Goal: Task Accomplishment & Management: Use online tool/utility

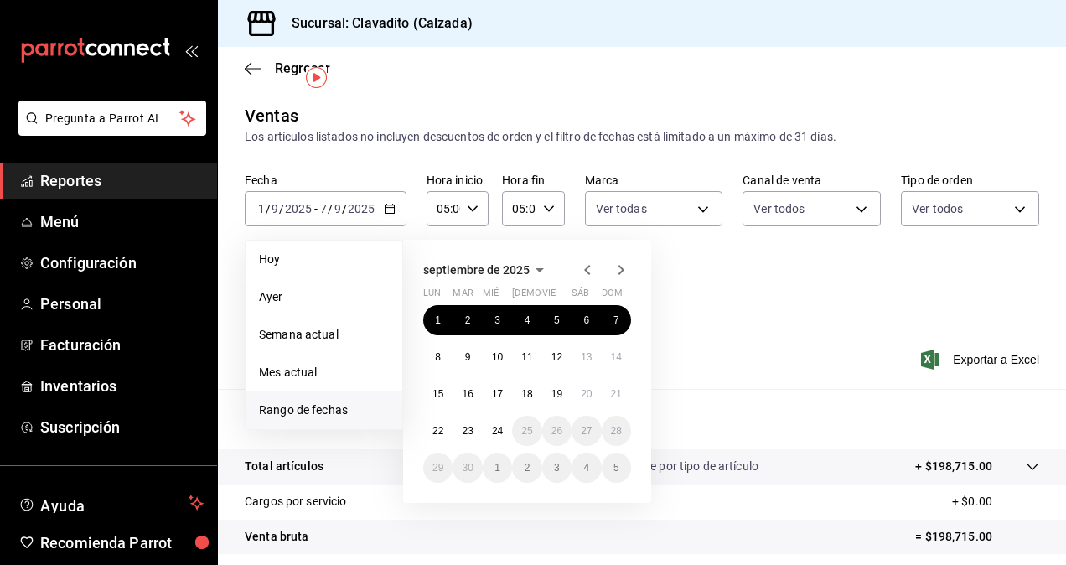
scroll to position [39, 0]
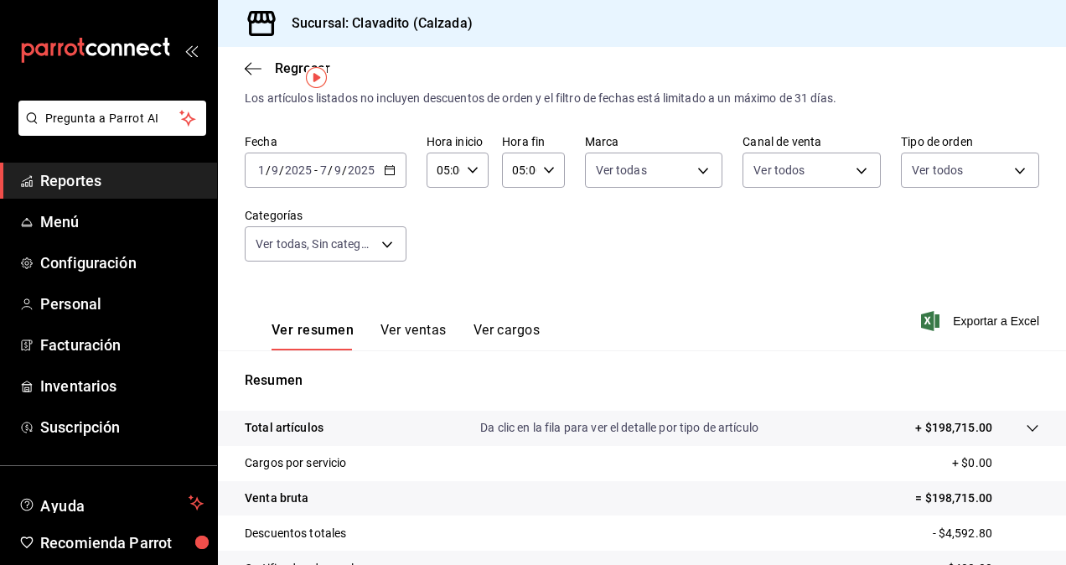
click at [389, 164] on icon "button" at bounding box center [390, 170] width 12 height 12
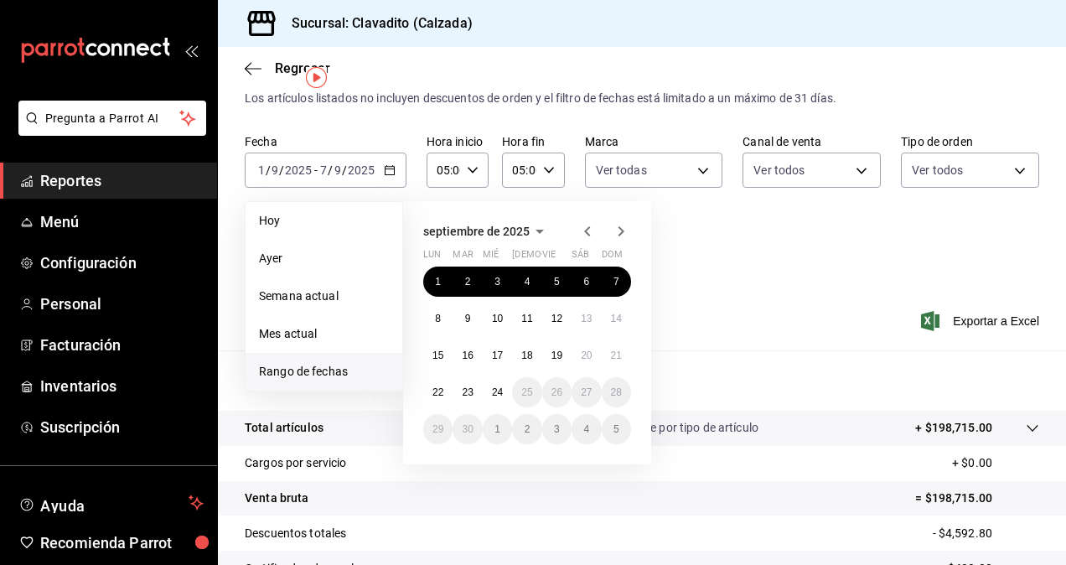
click at [582, 228] on icon "button" at bounding box center [587, 231] width 20 height 20
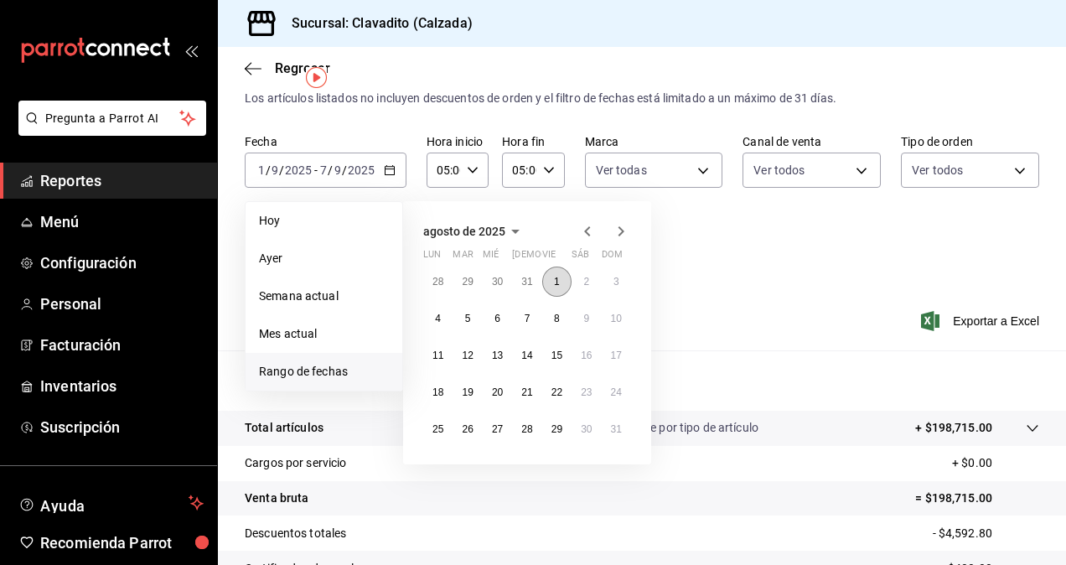
click at [554, 282] on abbr "1" at bounding box center [557, 282] width 6 height 12
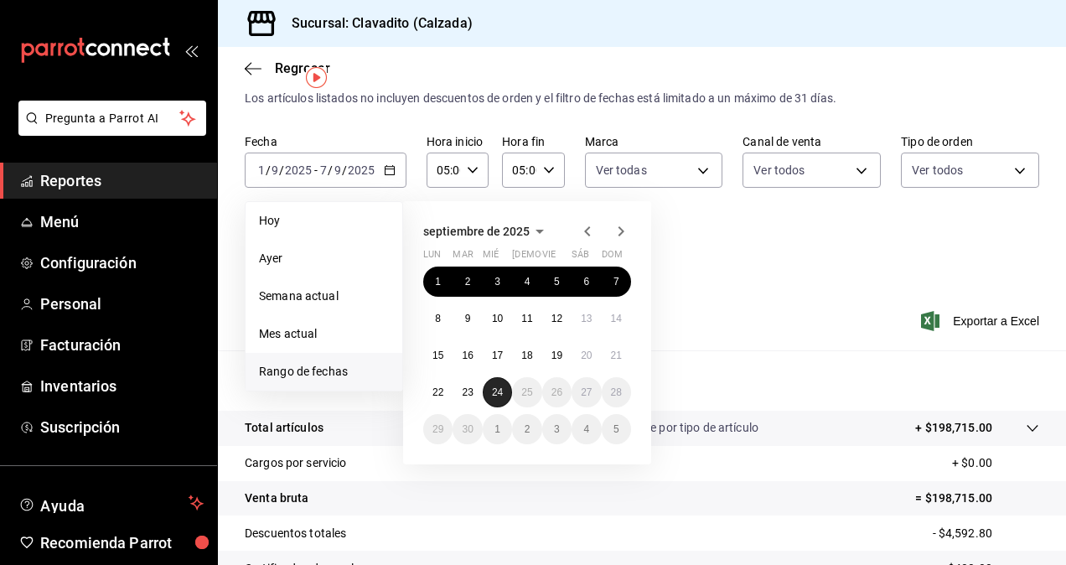
drag, startPoint x: 488, startPoint y: 389, endPoint x: 614, endPoint y: 302, distance: 152.9
click at [614, 302] on div "1 2 3 4 5 6 7 8 9 10 11 12 13 14 15 16 17 18 19 20 21 22 23 24 25 26 27 28 29 3…" at bounding box center [527, 355] width 208 height 178
click at [575, 218] on div "[DATE] lun mar mié jue vie sáb dom 1 2 3 4 5 6 7 8 9 10 11 12 13 14 15 16 17 18…" at bounding box center [527, 332] width 248 height 263
click at [579, 226] on icon "button" at bounding box center [587, 231] width 20 height 20
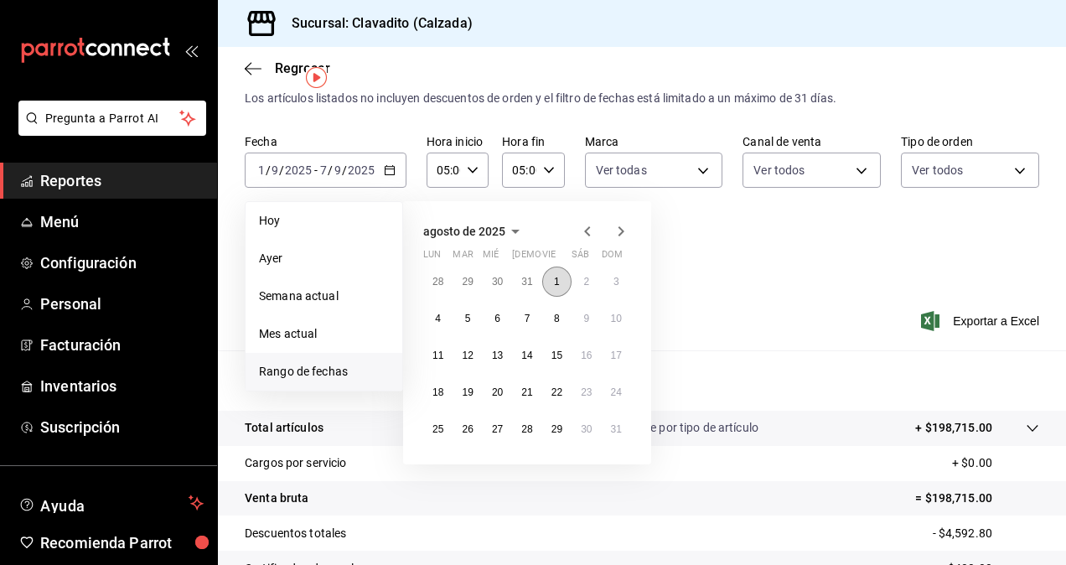
click at [560, 282] on button "1" at bounding box center [556, 281] width 29 height 30
click at [585, 428] on abbr "30" at bounding box center [586, 429] width 11 height 12
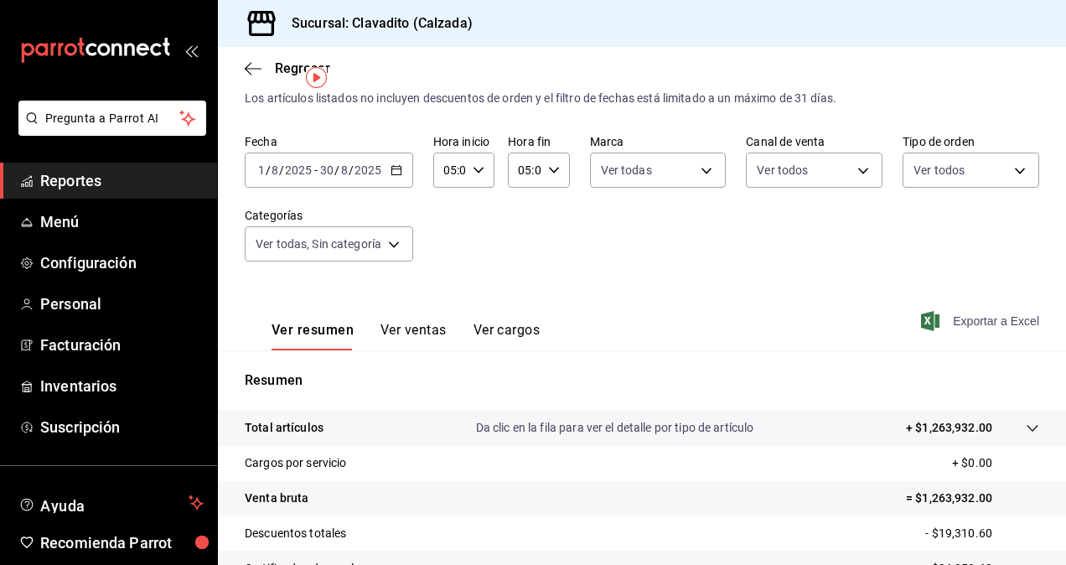
click at [979, 317] on span "Exportar a Excel" at bounding box center [981, 321] width 115 height 20
click at [403, 168] on div "[DATE] [DATE] - [DATE] [DATE]" at bounding box center [329, 169] width 168 height 35
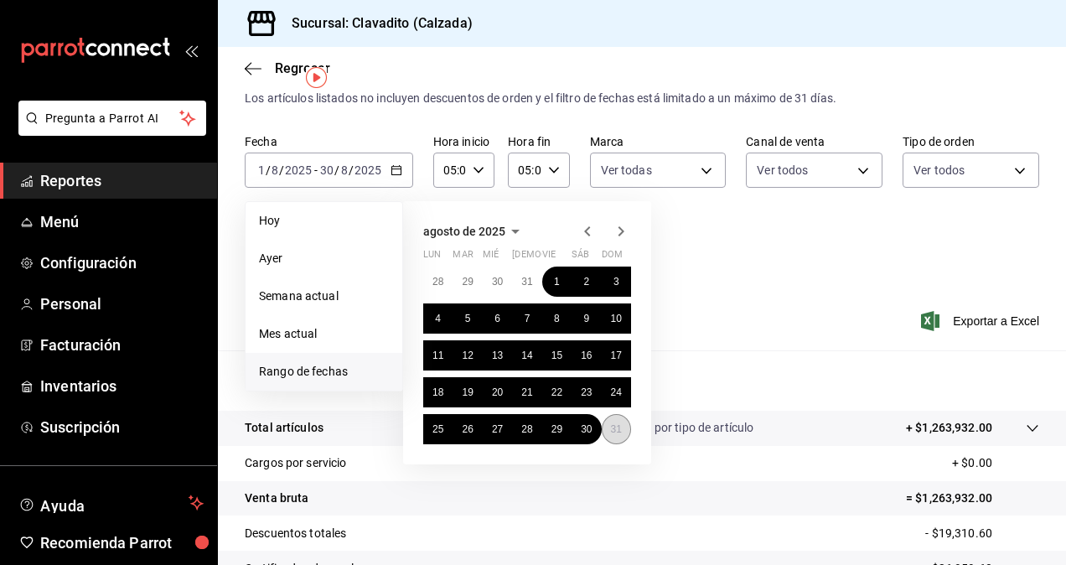
click at [611, 441] on button "31" at bounding box center [616, 429] width 29 height 30
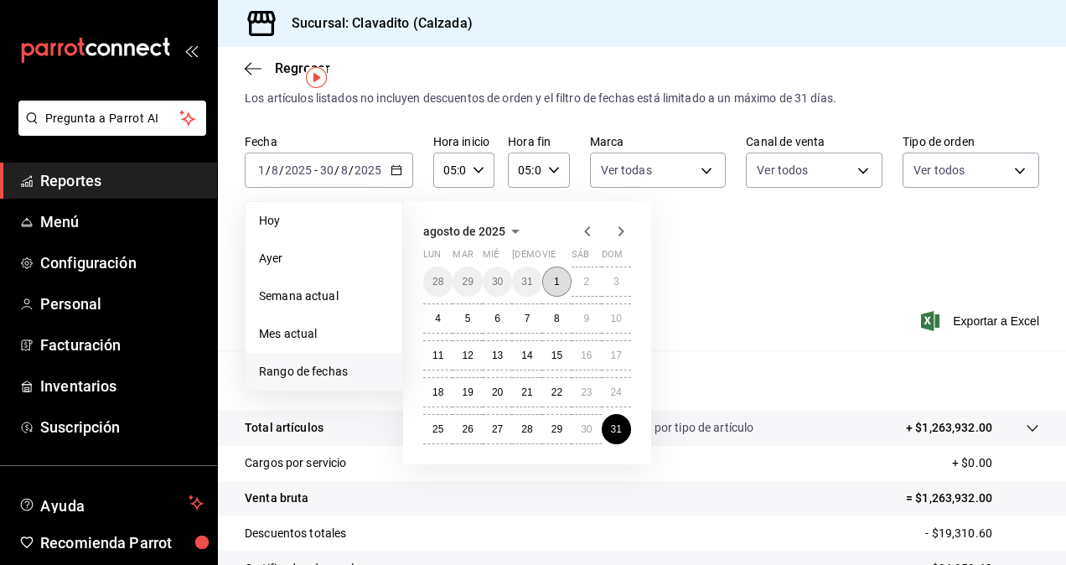
click at [561, 293] on button "1" at bounding box center [556, 281] width 29 height 30
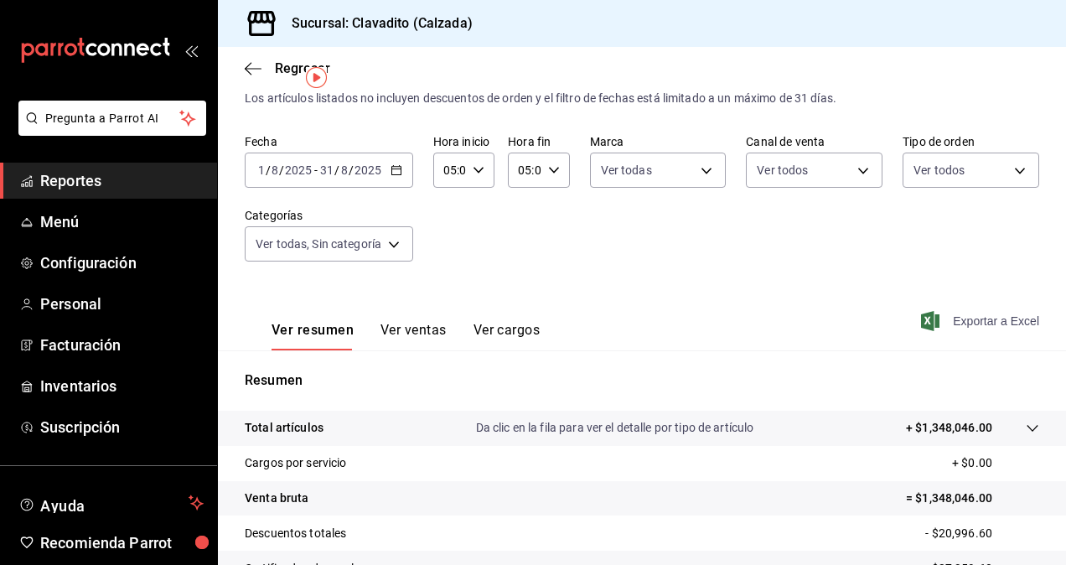
click at [958, 318] on span "Exportar a Excel" at bounding box center [981, 321] width 115 height 20
